Goal: Task Accomplishment & Management: Manage account settings

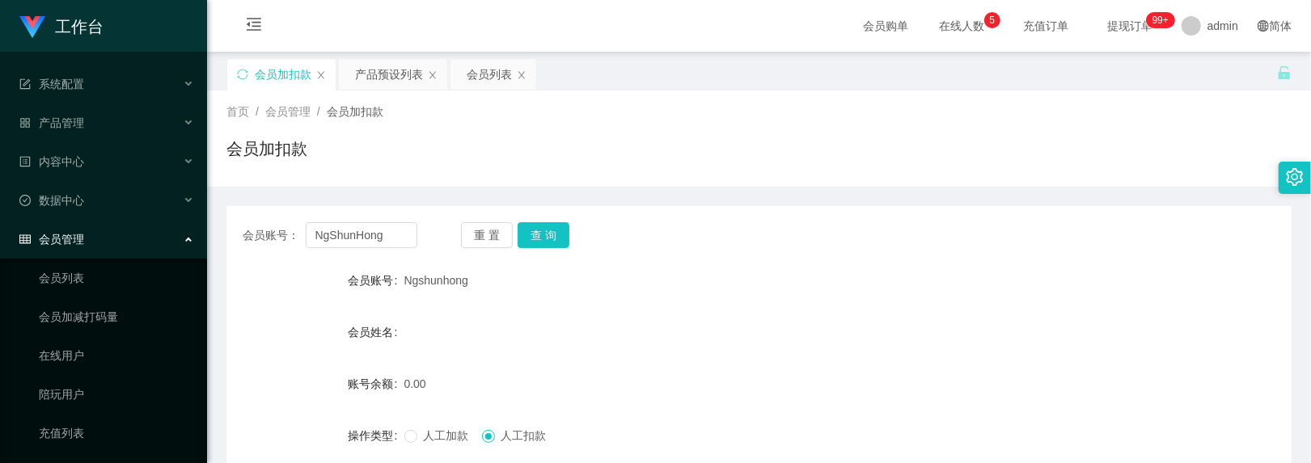
click at [542, 222] on button "查 询" at bounding box center [543, 235] width 52 height 26
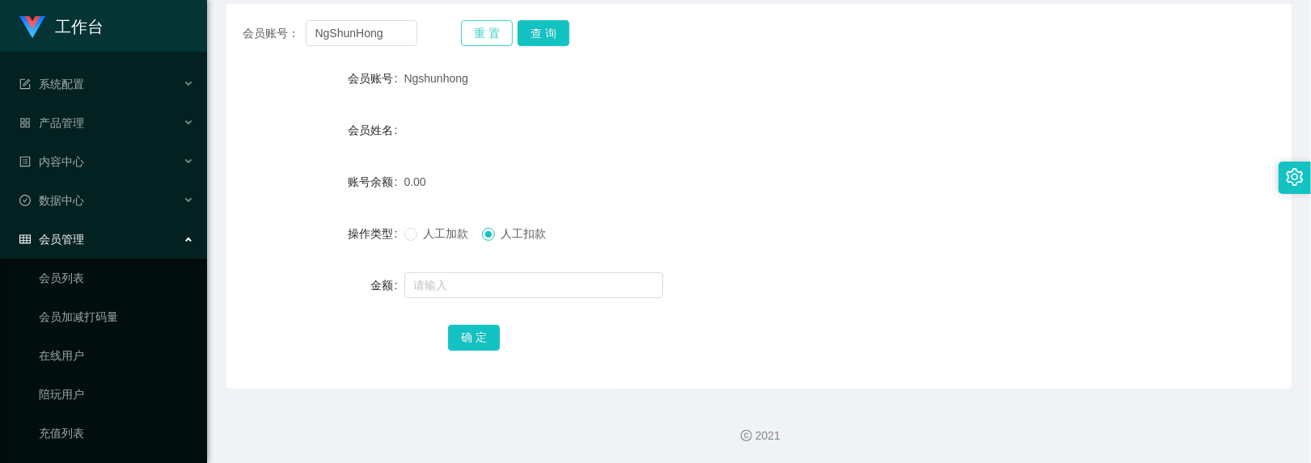
click at [500, 27] on button "重 置" at bounding box center [487, 33] width 52 height 26
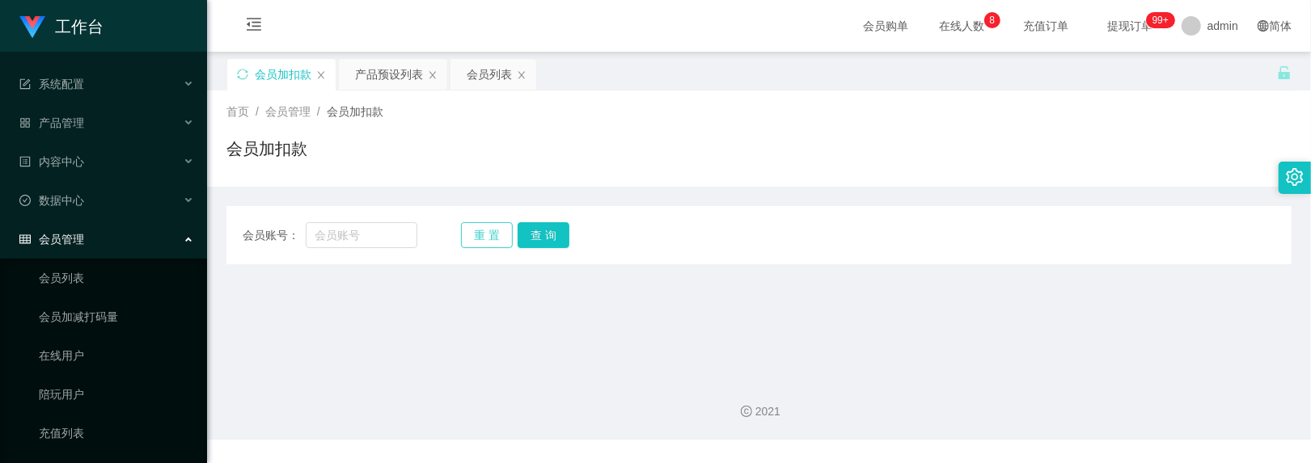
scroll to position [0, 0]
click at [340, 244] on input "text" at bounding box center [362, 235] width 112 height 26
type input "ahfan"
click at [521, 236] on button "查 询" at bounding box center [543, 235] width 52 height 26
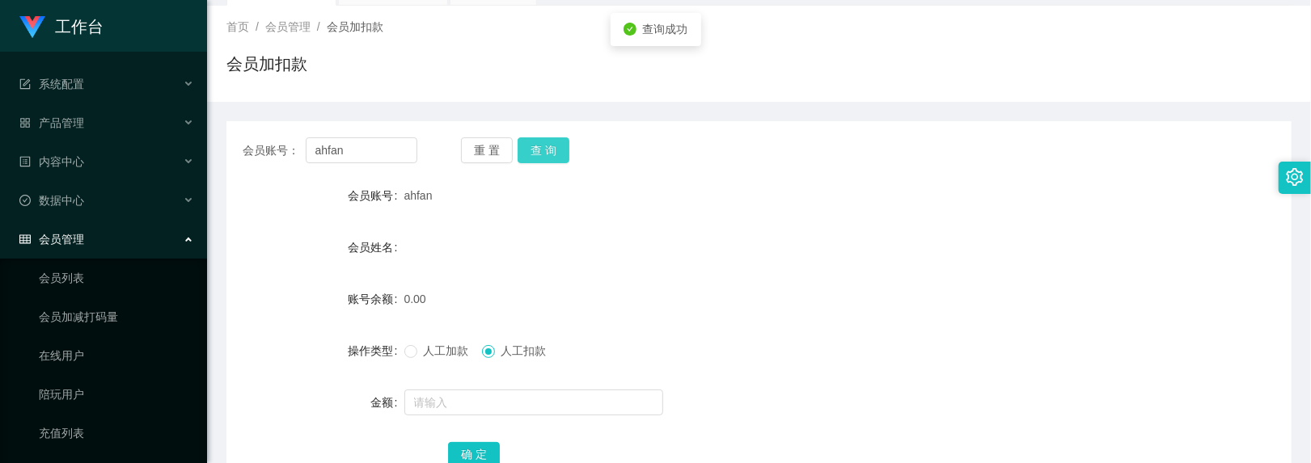
scroll to position [202, 0]
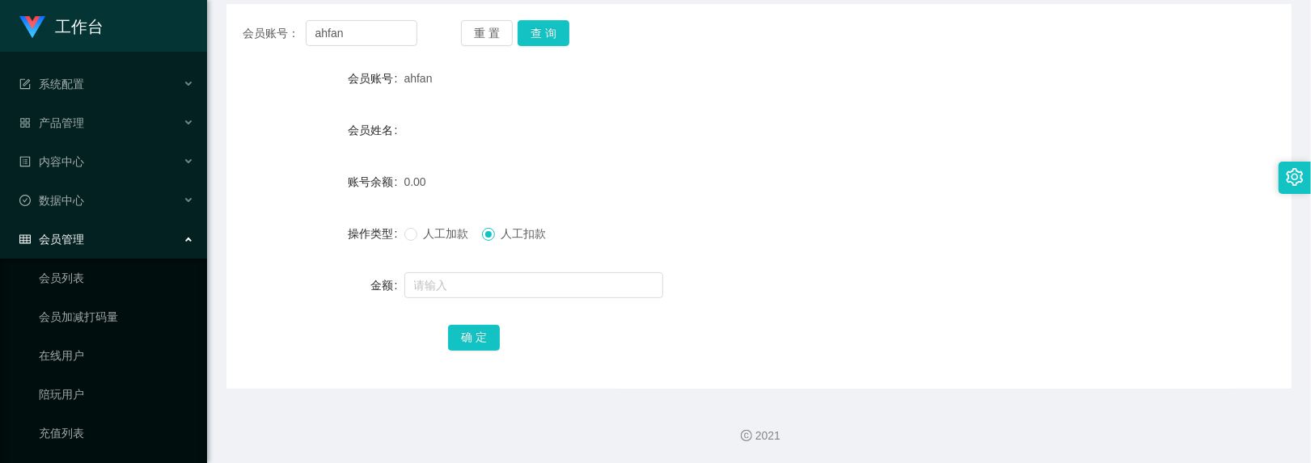
drag, startPoint x: 404, startPoint y: 76, endPoint x: 437, endPoint y: 76, distance: 32.3
click at [437, 76] on div "ahfan" at bounding box center [714, 78] width 621 height 32
copy span "ahfan"
drag, startPoint x: 431, startPoint y: 233, endPoint x: 440, endPoint y: 254, distance: 22.8
click at [431, 233] on span "人工加款" at bounding box center [446, 233] width 58 height 13
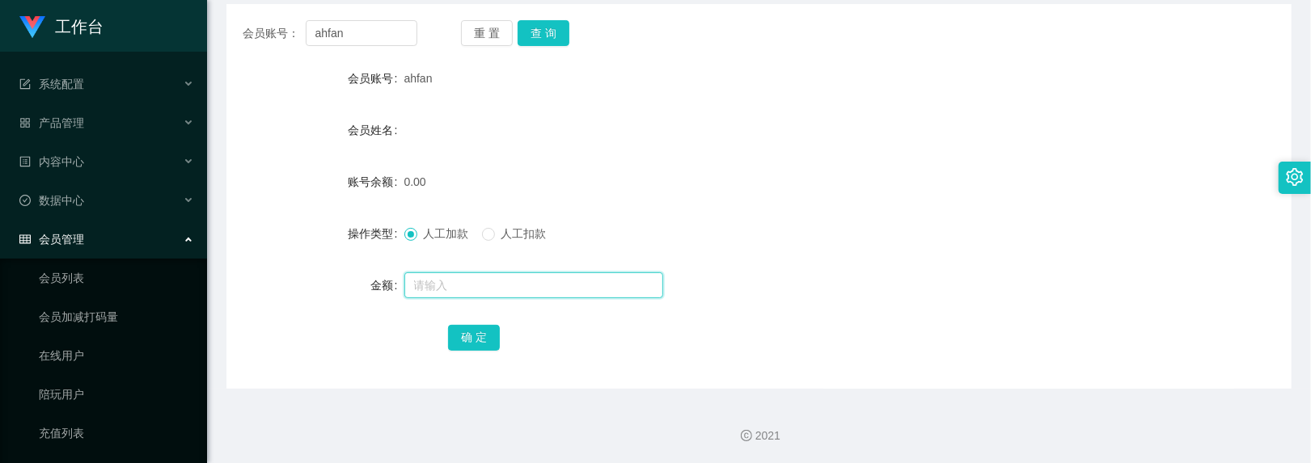
click at [453, 275] on input "text" at bounding box center [533, 285] width 259 height 26
type input "100"
drag, startPoint x: 474, startPoint y: 344, endPoint x: 544, endPoint y: 155, distance: 201.1
click at [474, 344] on button "确 定" at bounding box center [474, 338] width 52 height 26
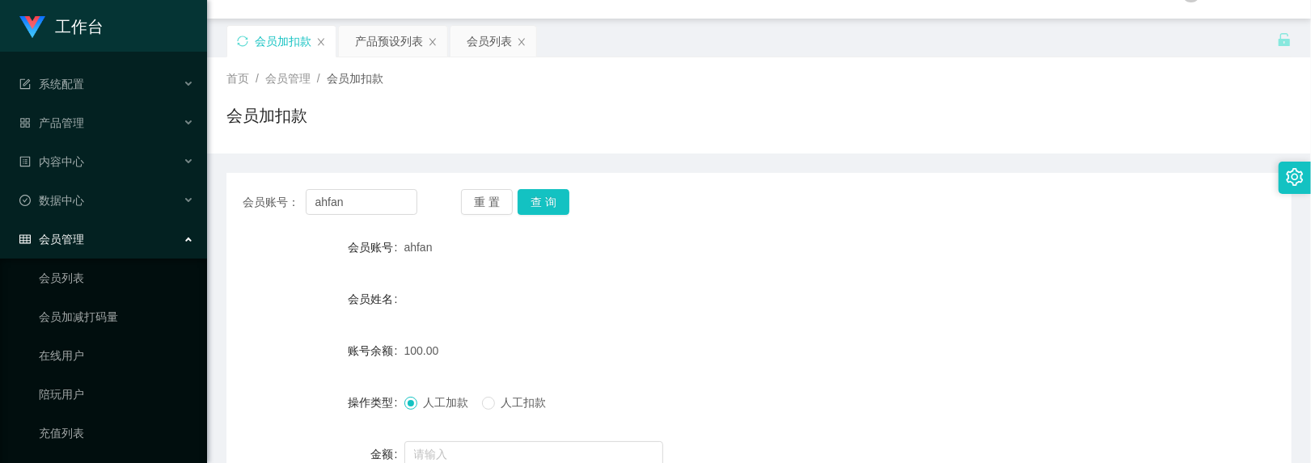
scroll to position [0, 0]
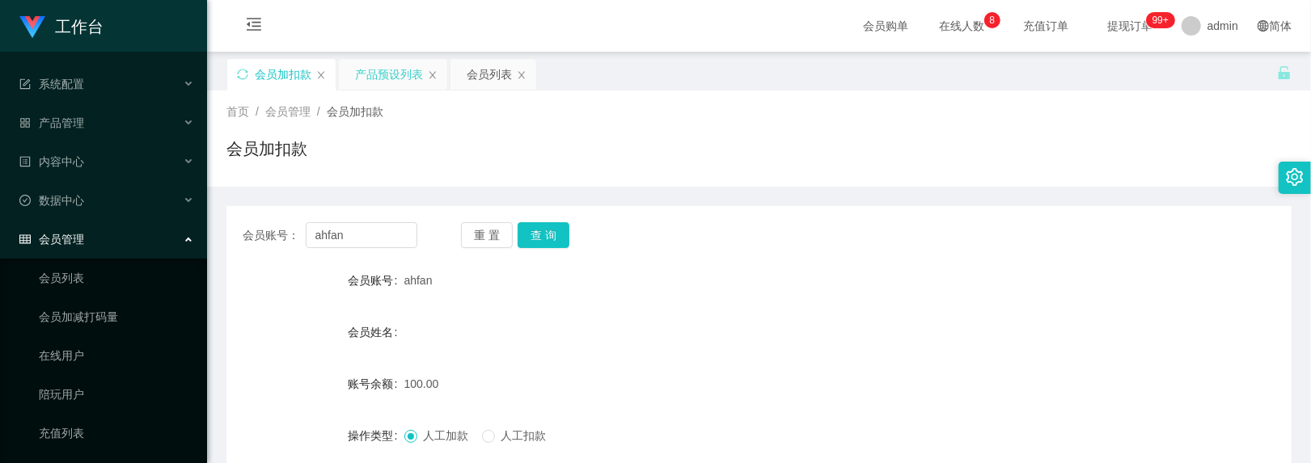
click at [366, 68] on div "产品预设列表" at bounding box center [389, 74] width 68 height 31
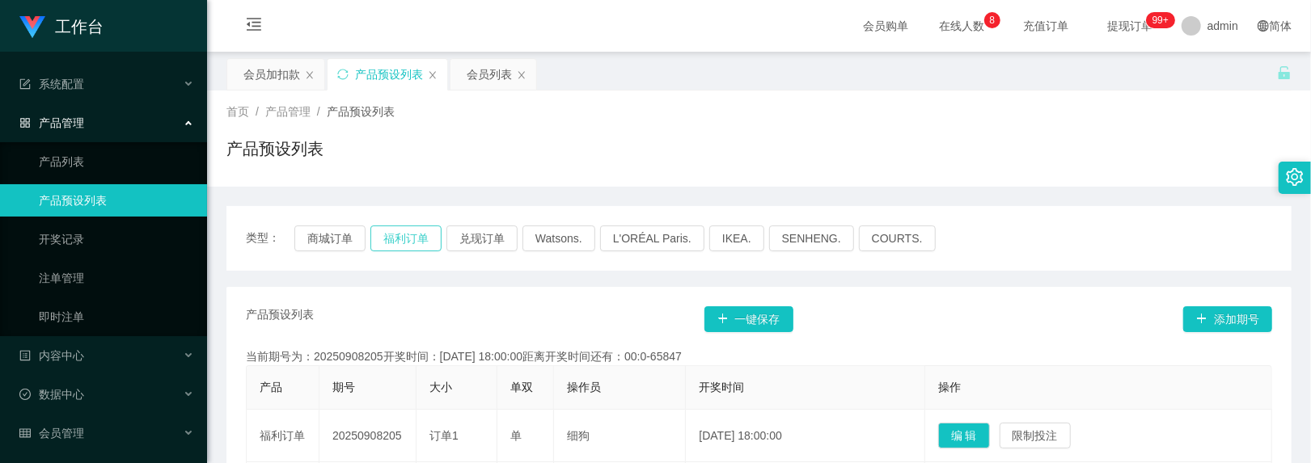
click at [406, 233] on button "福利订单" at bounding box center [405, 239] width 71 height 26
click at [289, 75] on div "会员加扣款" at bounding box center [271, 74] width 57 height 31
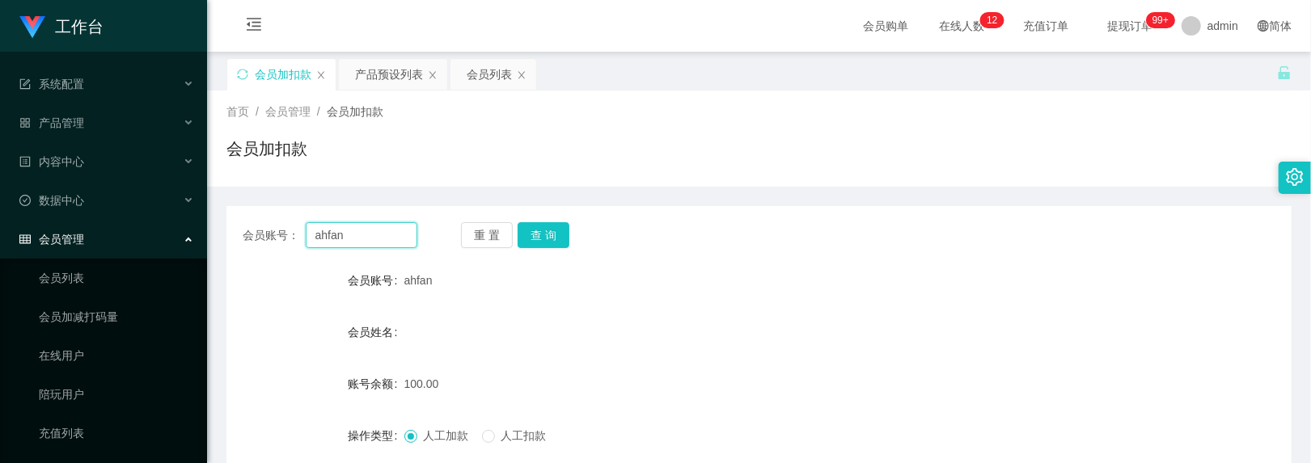
click at [377, 240] on input "ahfan" at bounding box center [362, 235] width 112 height 26
click at [534, 233] on button "查 询" at bounding box center [543, 235] width 52 height 26
drag, startPoint x: 544, startPoint y: 335, endPoint x: 530, endPoint y: 331, distance: 14.3
click at [541, 335] on div "会员姓名" at bounding box center [758, 332] width 1065 height 32
click at [544, 224] on button "查 询" at bounding box center [543, 235] width 52 height 26
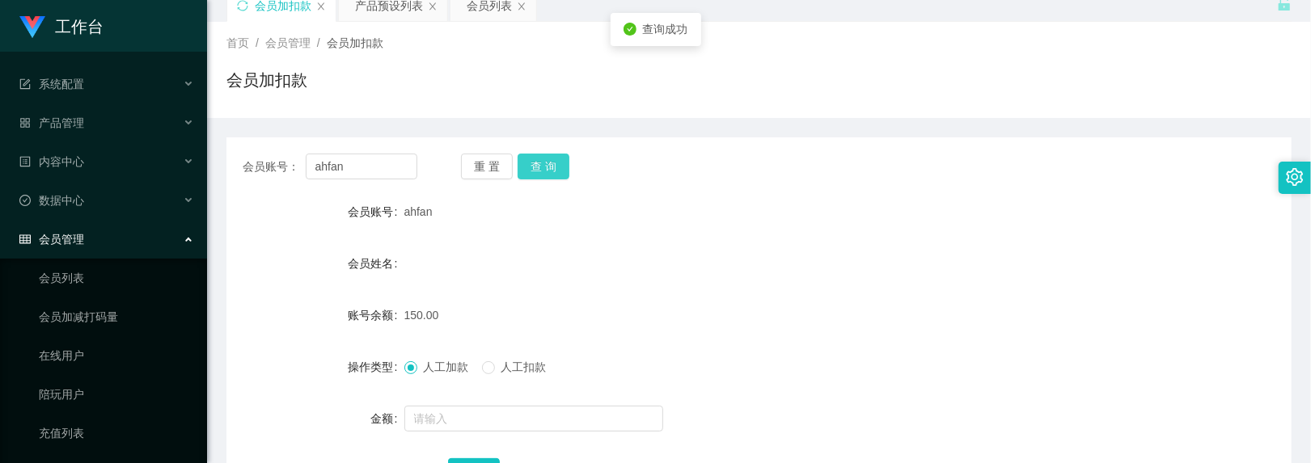
scroll to position [108, 0]
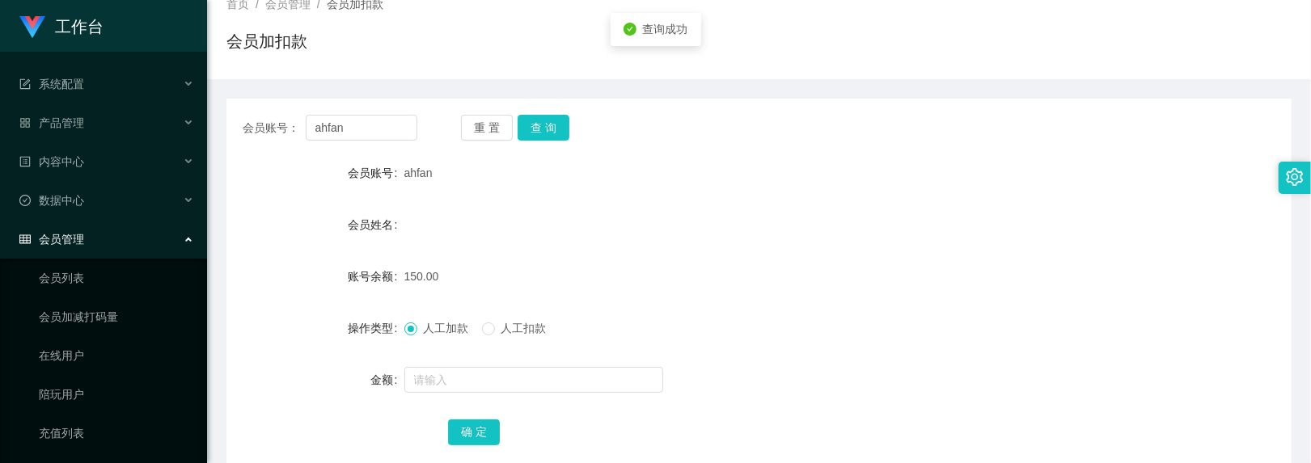
click at [505, 323] on span "人工扣款" at bounding box center [524, 328] width 58 height 13
click at [471, 374] on input "text" at bounding box center [533, 380] width 259 height 26
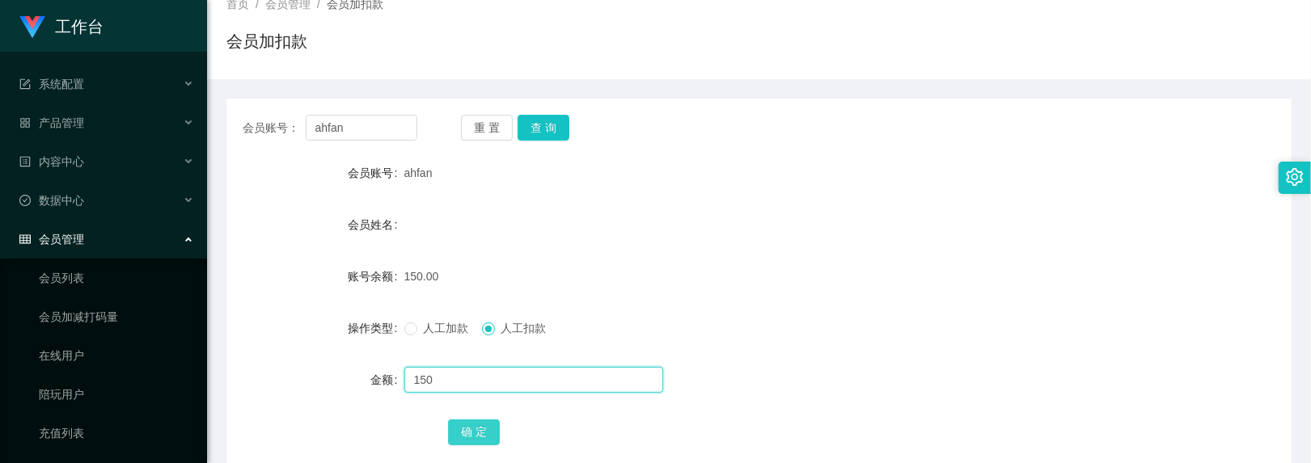
type input "150"
click at [475, 427] on button "确 定" at bounding box center [474, 433] width 52 height 26
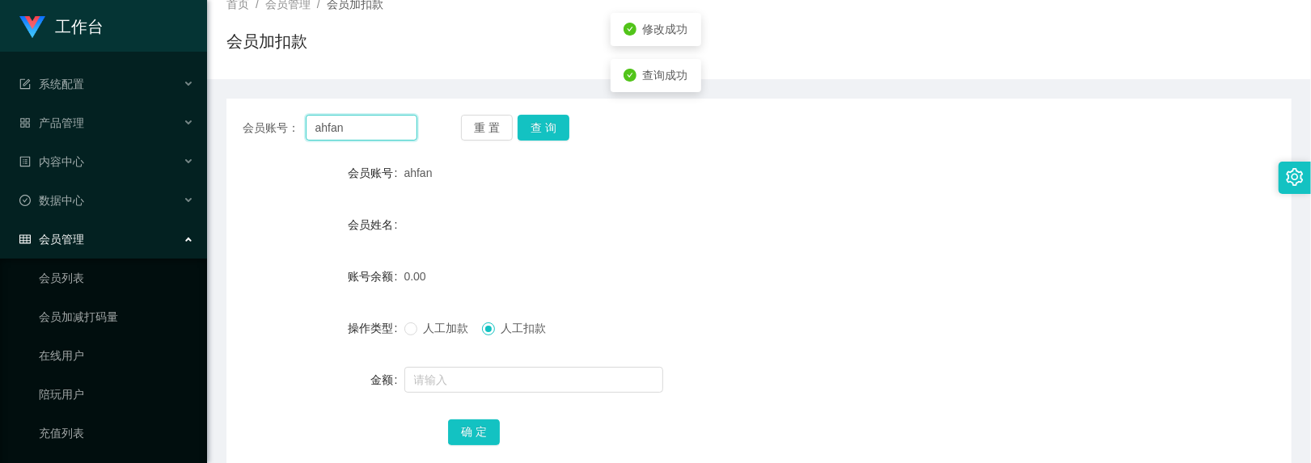
drag, startPoint x: 367, startPoint y: 128, endPoint x: -296, endPoint y: -66, distance: 690.8
click at [0, 0] on html "工作台 系统配置 产品管理 产品列表 产品预设列表 开奖记录 注单管理 即时注单 内容中心 数据中心 会员管理 会员列表 会员加减打码量 在线用户 陪玩用户 …" at bounding box center [655, 231] width 1311 height 463
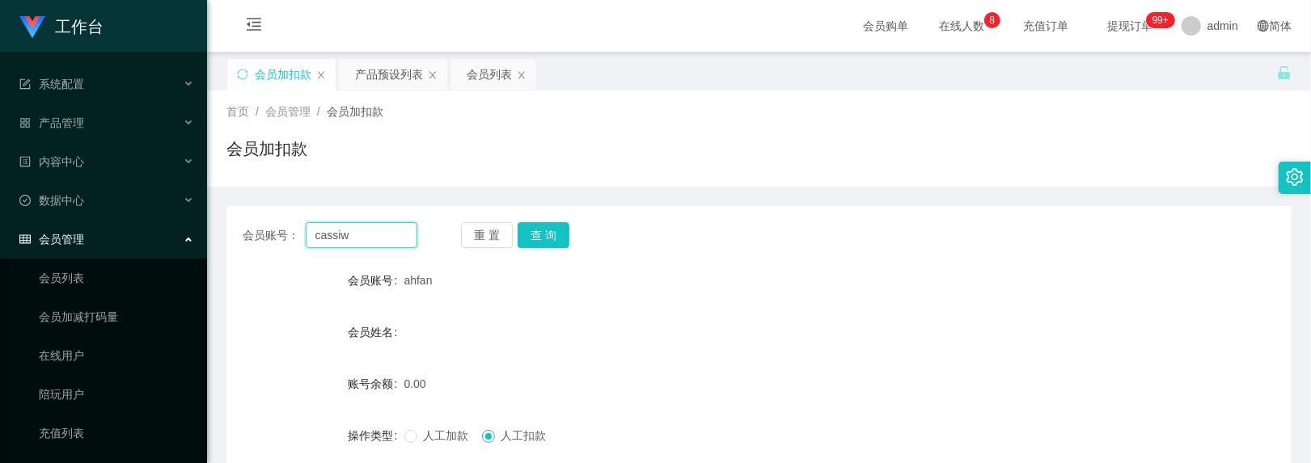
click at [369, 233] on input "cassiw" at bounding box center [362, 235] width 112 height 26
type input "cassiwoong"
click at [531, 230] on button "查 询" at bounding box center [543, 235] width 52 height 26
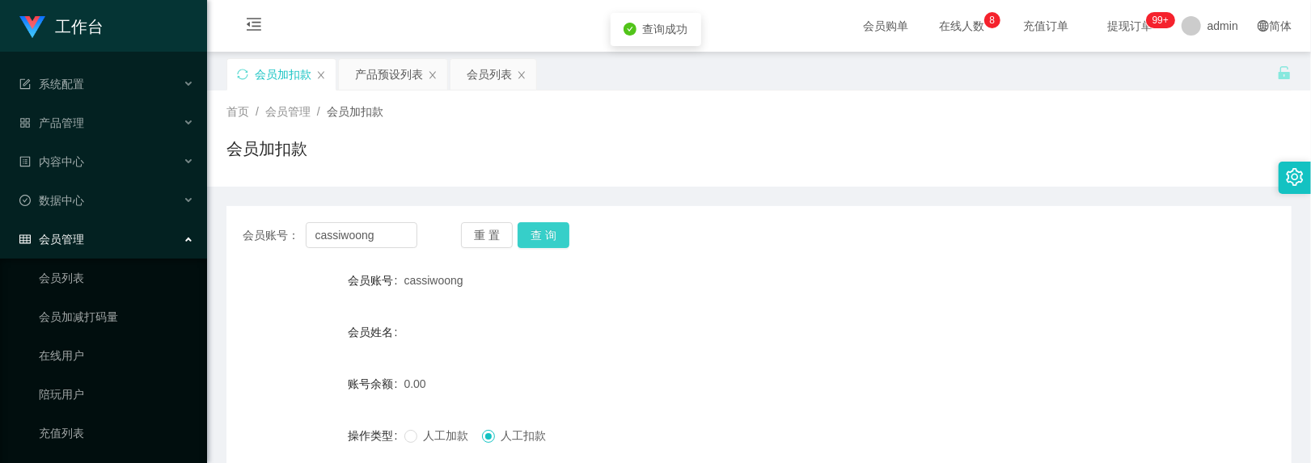
scroll to position [108, 0]
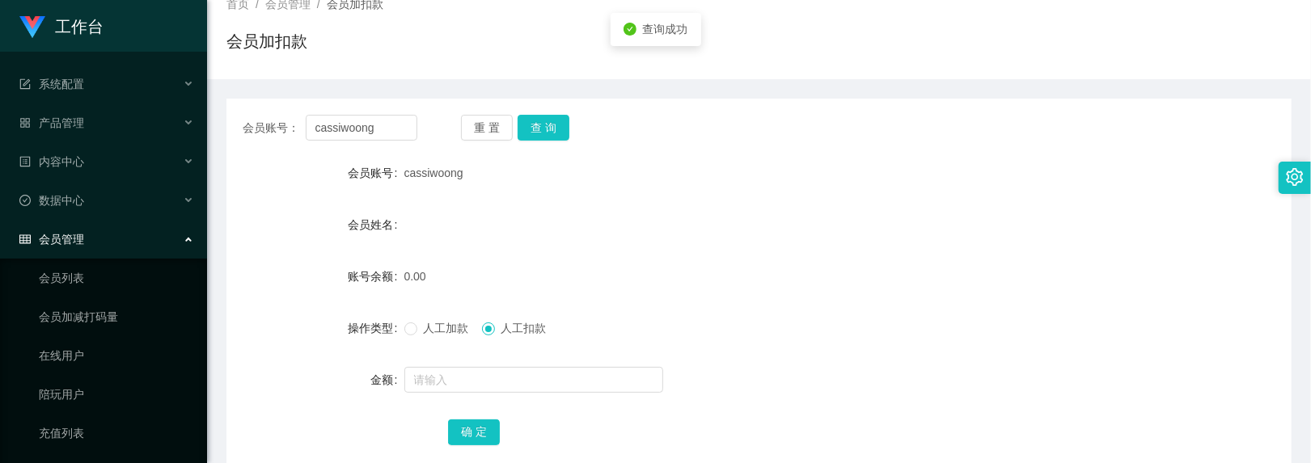
click at [427, 325] on span "人工加款" at bounding box center [446, 328] width 58 height 13
click at [453, 382] on input "text" at bounding box center [533, 380] width 259 height 26
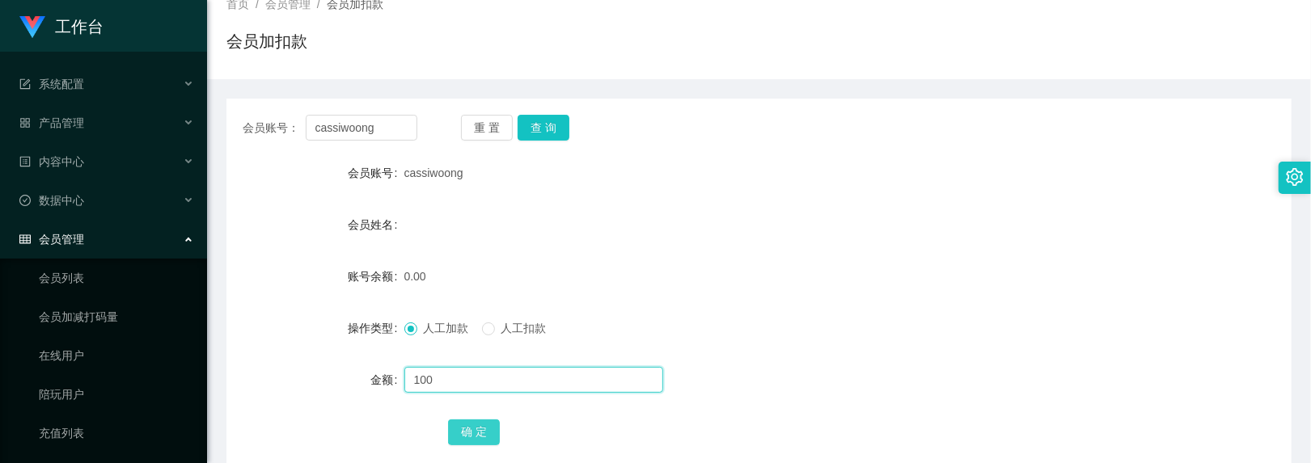
type input "100"
click at [464, 427] on button "确 定" at bounding box center [474, 433] width 52 height 26
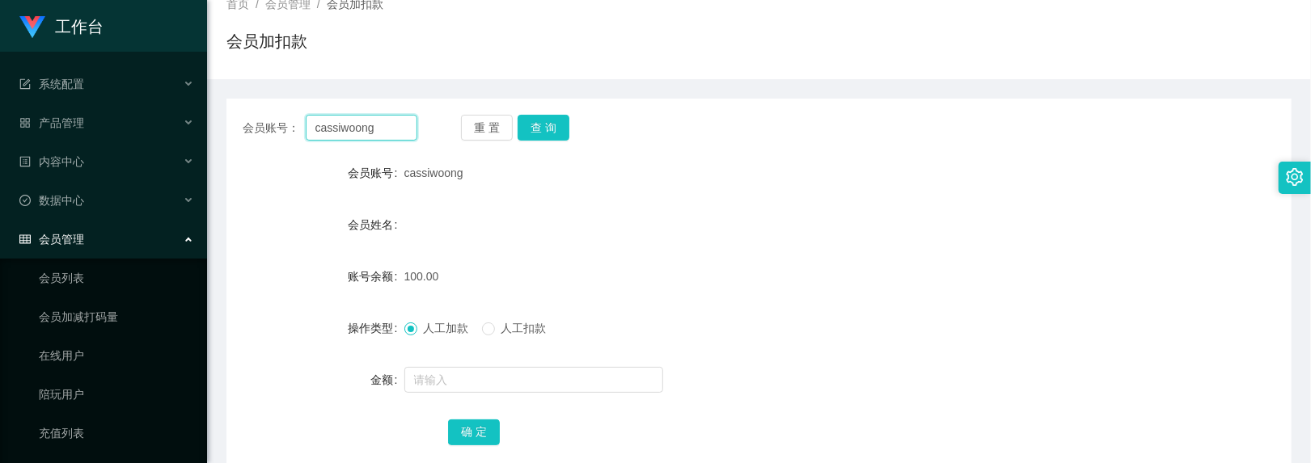
drag, startPoint x: 380, startPoint y: 124, endPoint x: 233, endPoint y: 70, distance: 156.8
click at [233, 70] on div "首页 / 会员管理 / 会员加扣款 / 会员加扣款 会员账号： cassiwoong 重 置 查 询 会员账号 cassiwoong 会员姓名 账号余额 10…" at bounding box center [758, 233] width 1065 height 500
click at [548, 130] on button "查 询" at bounding box center [543, 128] width 52 height 26
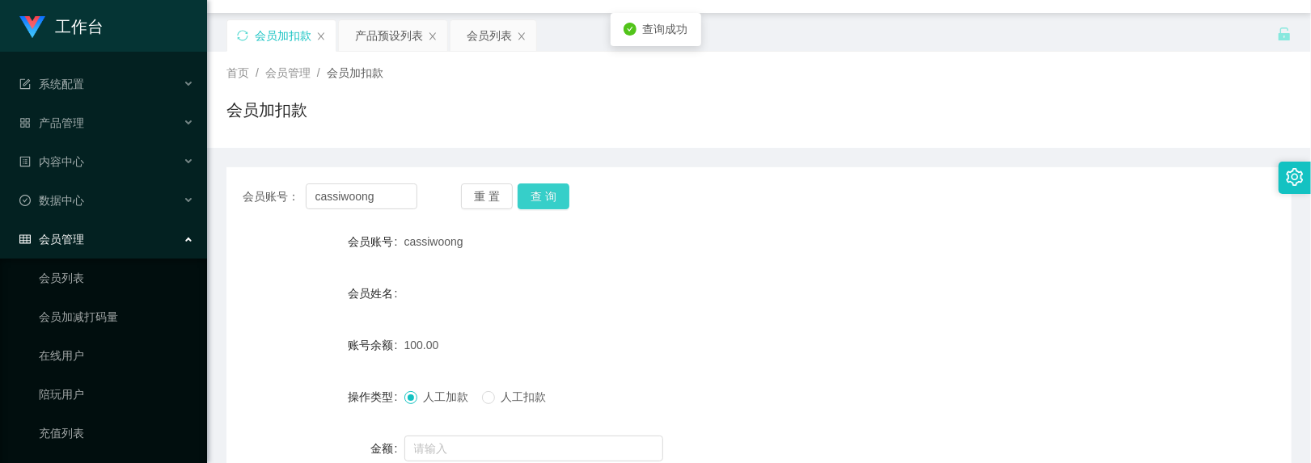
scroll to position [0, 0]
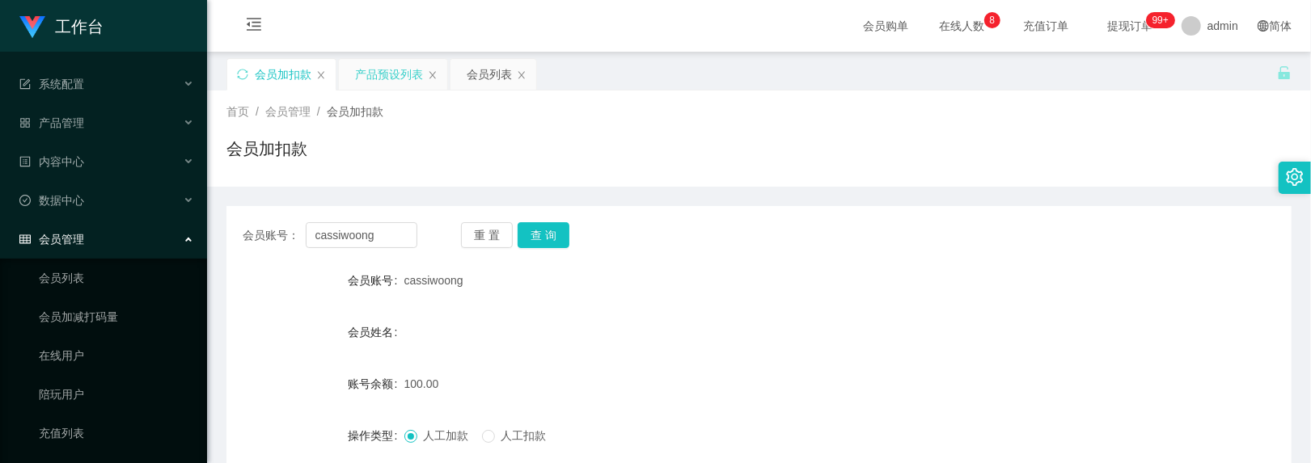
click at [395, 68] on div "产品预设列表" at bounding box center [389, 74] width 68 height 31
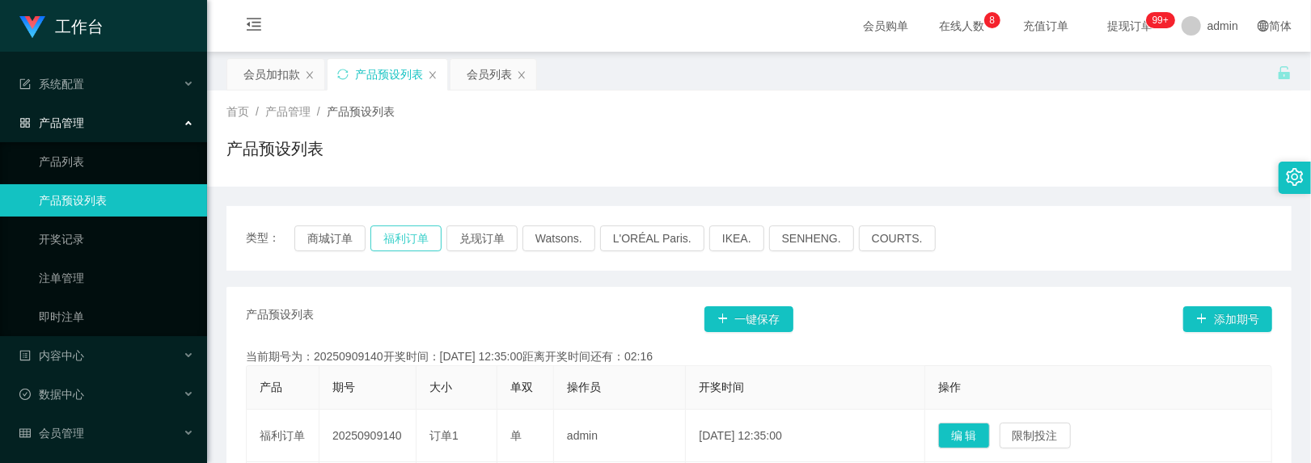
click at [420, 244] on button "福利订单" at bounding box center [405, 239] width 71 height 26
click at [267, 84] on div "会员加扣款" at bounding box center [271, 74] width 57 height 31
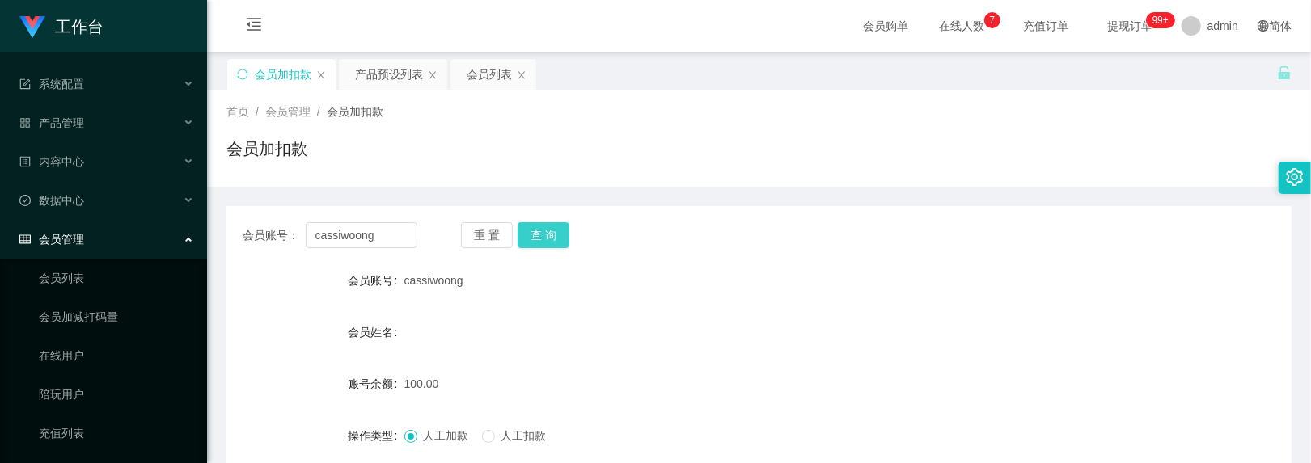
click at [547, 223] on button "查 询" at bounding box center [543, 235] width 52 height 26
click at [538, 221] on div "会员账号： cassiwoong 重 置 查 询 会员账号 cassiwoong 会员姓名 账号余额 100.00 操作类型 人工加款 人工扣款 金额 确 定" at bounding box center [758, 398] width 1065 height 385
click at [543, 227] on button "查 询" at bounding box center [543, 235] width 52 height 26
click at [530, 227] on button "查 询" at bounding box center [543, 235] width 52 height 26
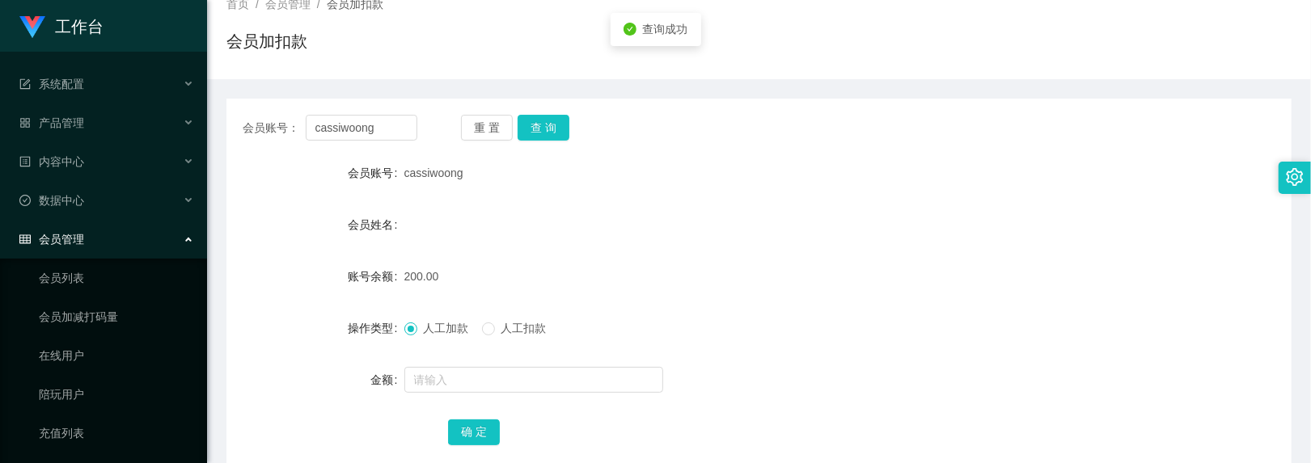
click at [496, 331] on span "人工扣款" at bounding box center [524, 328] width 58 height 13
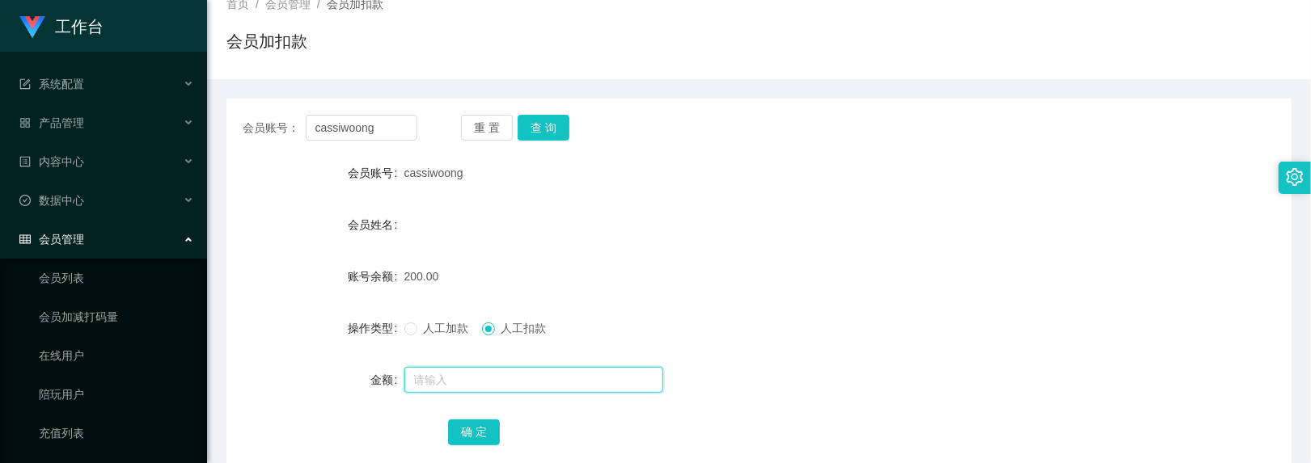
click at [500, 372] on input "text" at bounding box center [533, 380] width 259 height 26
type input "50"
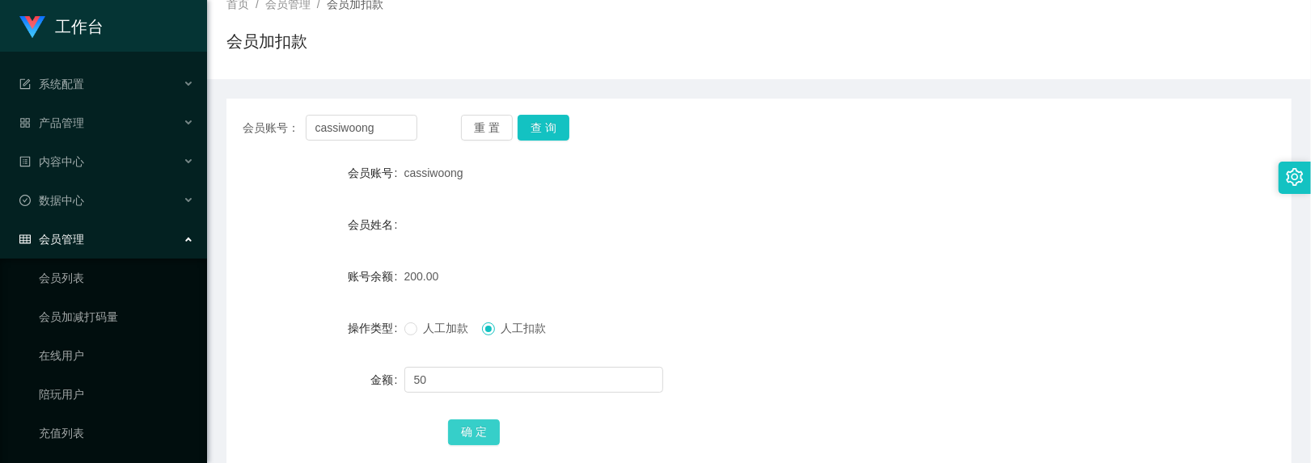
click at [483, 428] on button "确 定" at bounding box center [474, 433] width 52 height 26
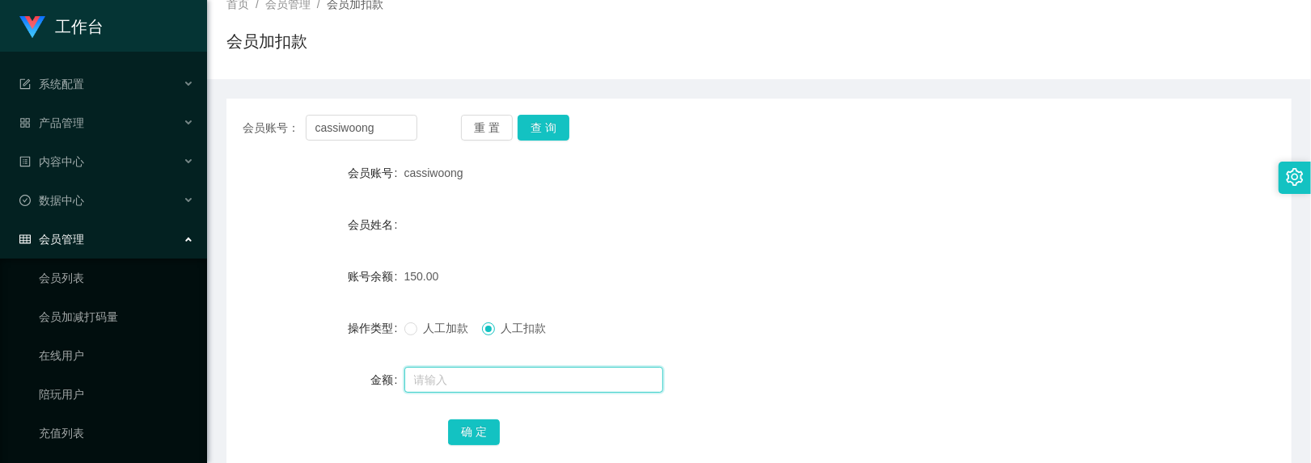
click at [502, 380] on input "text" at bounding box center [533, 380] width 259 height 26
type input "150"
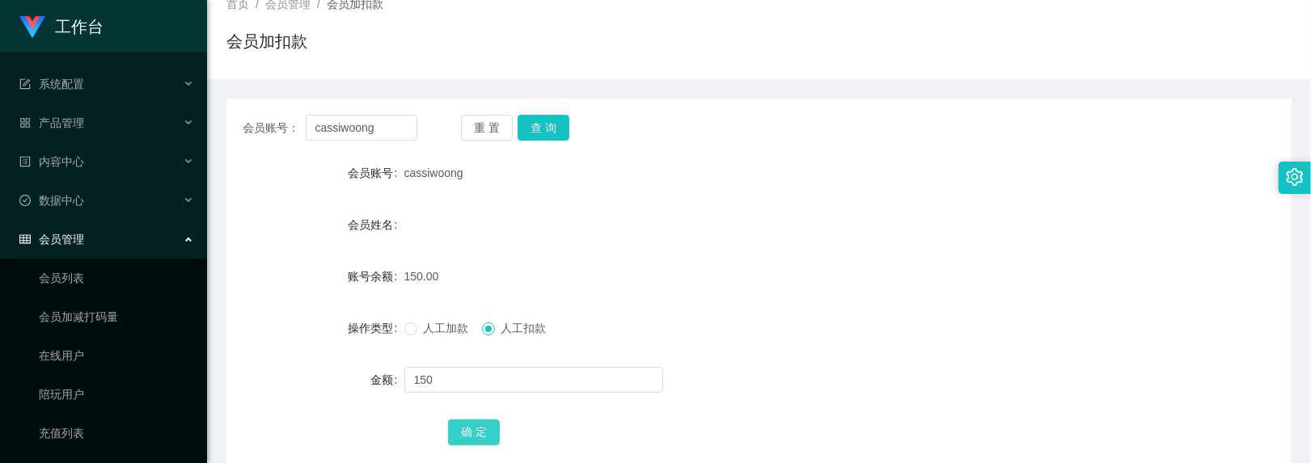
click at [490, 430] on button "确 定" at bounding box center [474, 433] width 52 height 26
